Goal: Information Seeking & Learning: Learn about a topic

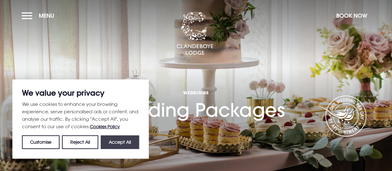
click at [118, 140] on button "Accept All" at bounding box center [120, 142] width 38 height 14
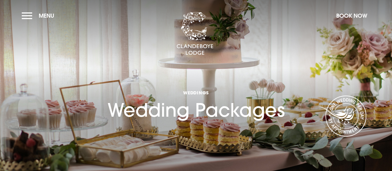
checkbox input "true"
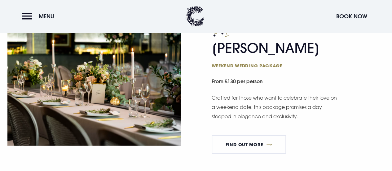
scroll to position [544, 0]
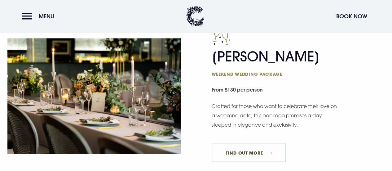
click at [256, 151] on link "FIND OUT MORE" at bounding box center [249, 152] width 75 height 19
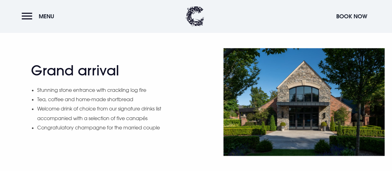
scroll to position [329, 0]
